Goal: Task Accomplishment & Management: Use online tool/utility

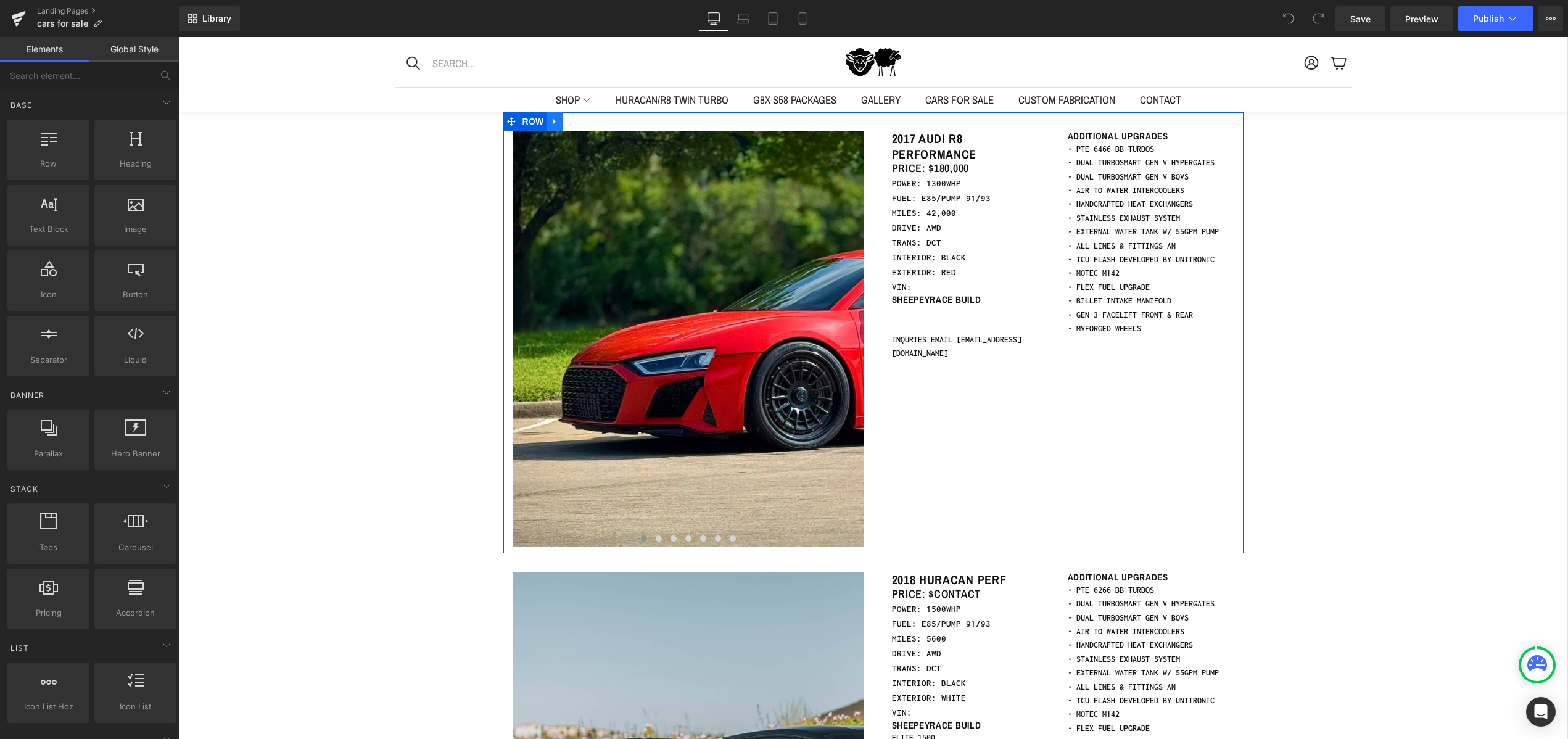
click at [551, 123] on icon at bounding box center [556, 122] width 9 height 9
click at [583, 122] on icon at bounding box center [588, 122] width 9 height 9
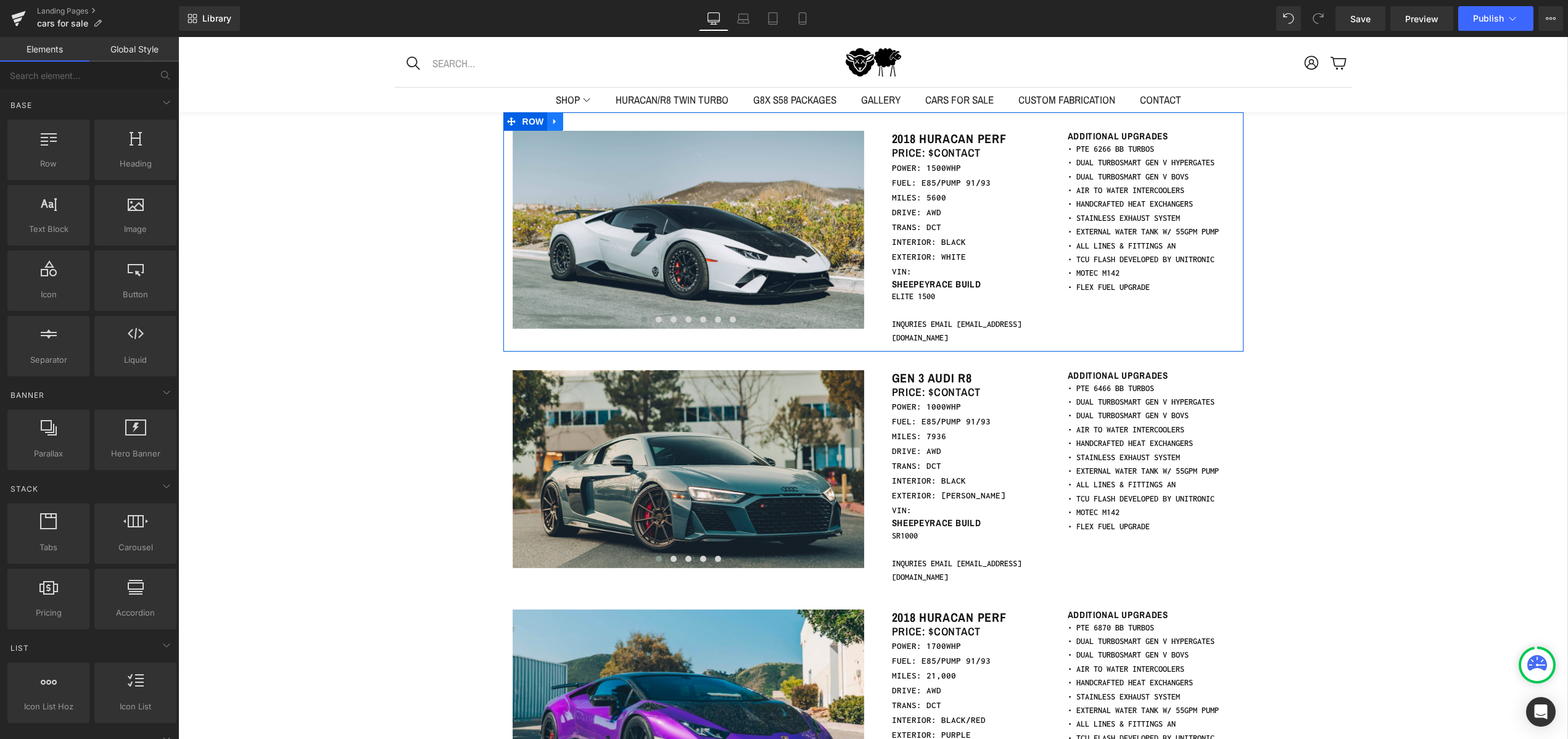
click at [551, 122] on icon at bounding box center [556, 122] width 9 height 9
click at [583, 121] on icon at bounding box center [588, 122] width 9 height 9
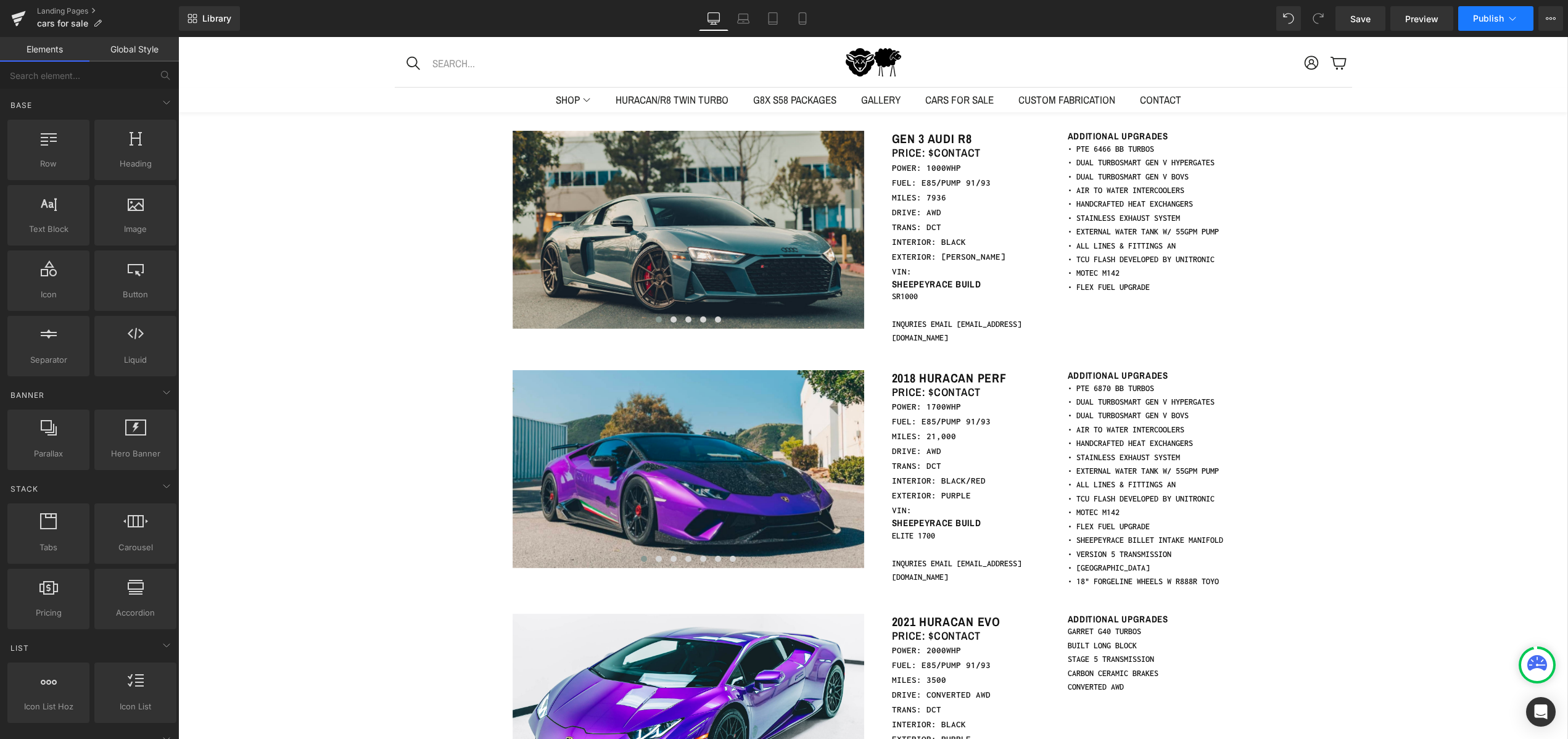
click at [1498, 25] on button "Publish" at bounding box center [1495, 18] width 75 height 25
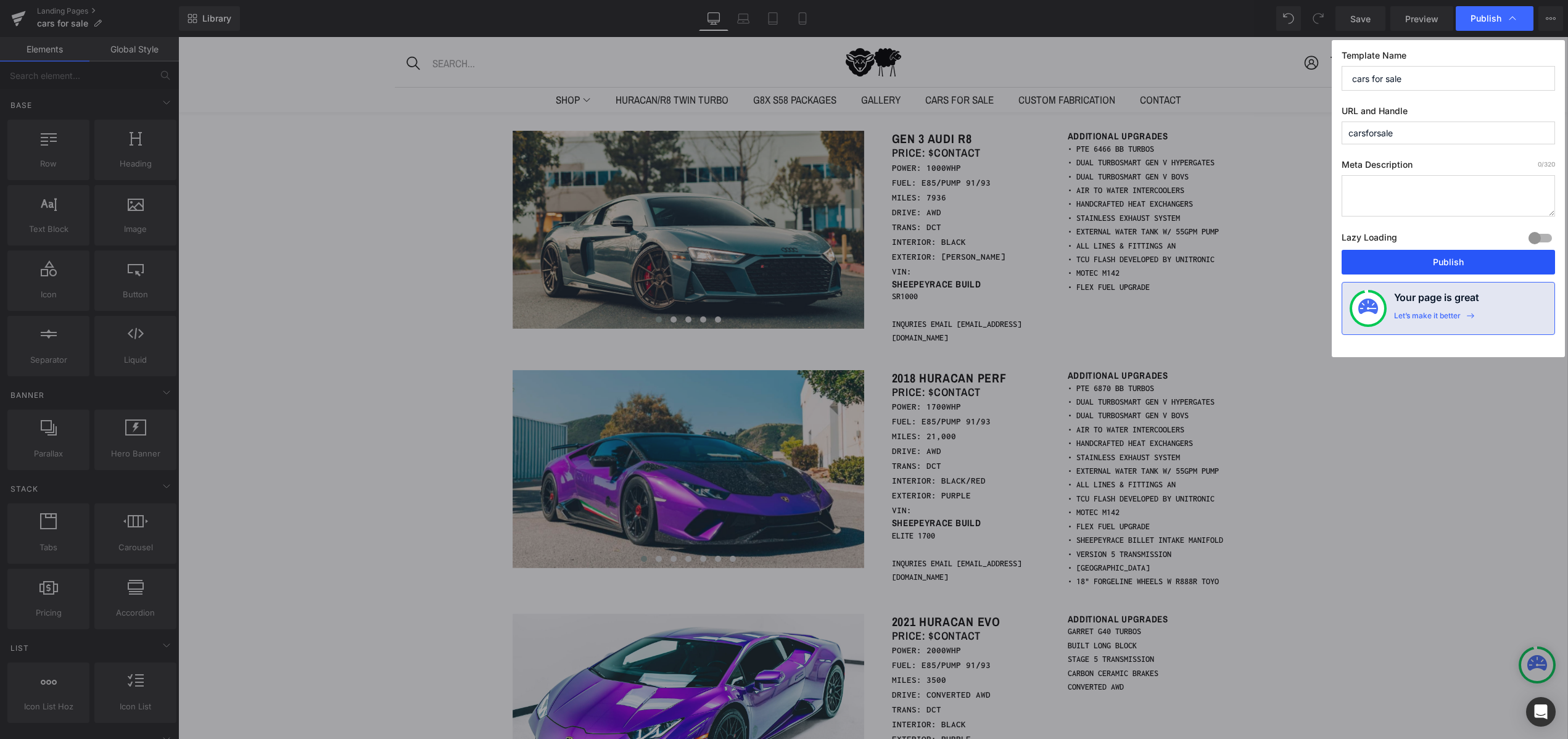
click at [1428, 261] on button "Publish" at bounding box center [1448, 261] width 213 height 25
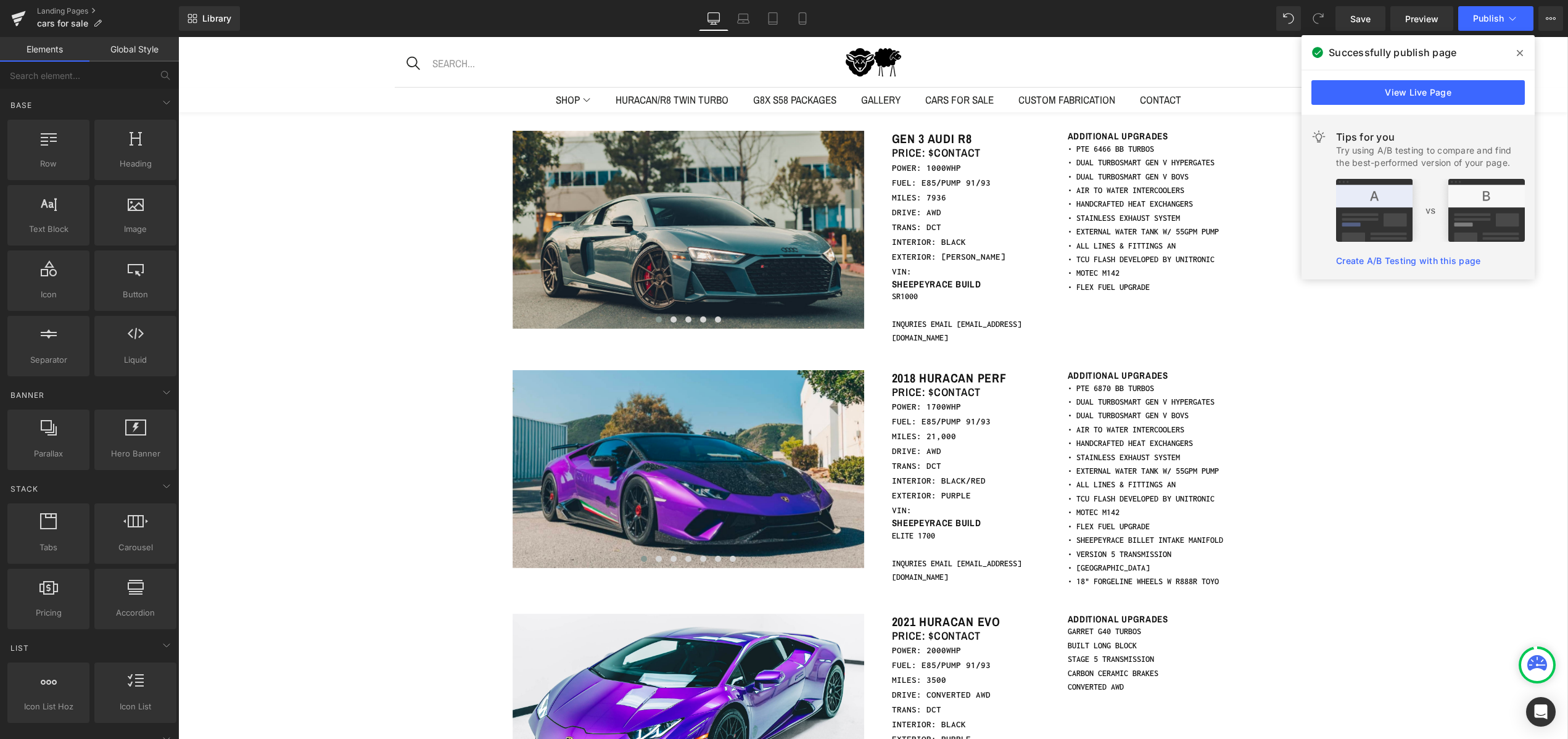
drag, startPoint x: 1517, startPoint y: 54, endPoint x: 971, endPoint y: 1, distance: 548.6
click at [1517, 54] on icon at bounding box center [1520, 53] width 6 height 10
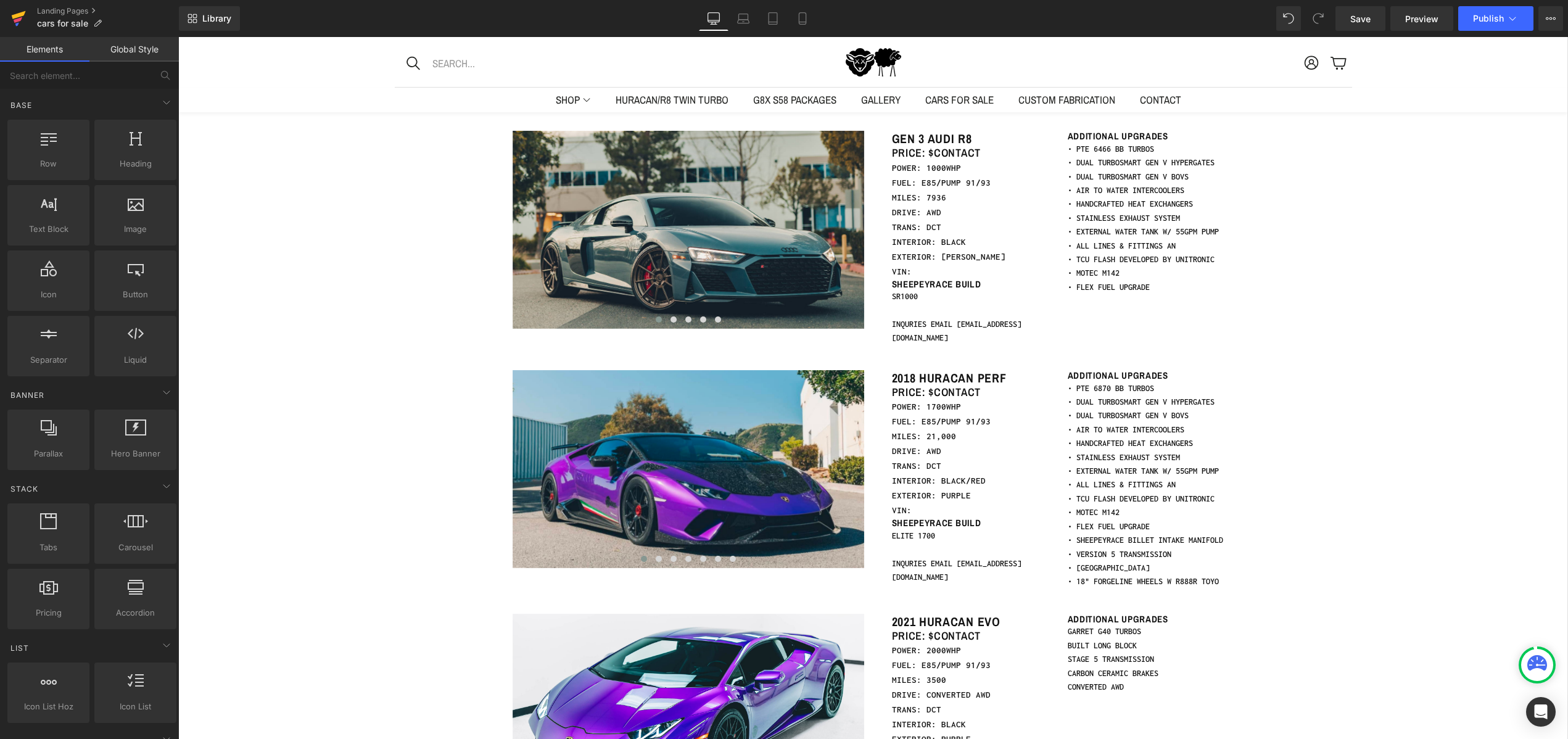
click at [10, 16] on link at bounding box center [19, 19] width 37 height 37
